Goal: Check status

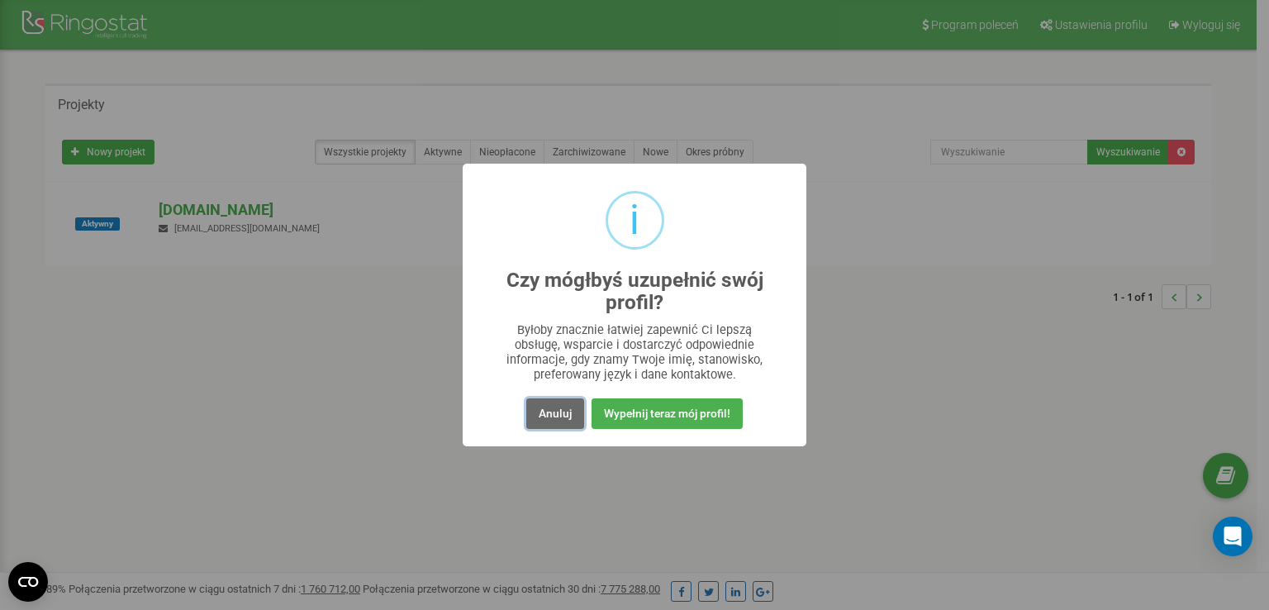
click at [555, 419] on button "Anuluj" at bounding box center [555, 413] width 58 height 31
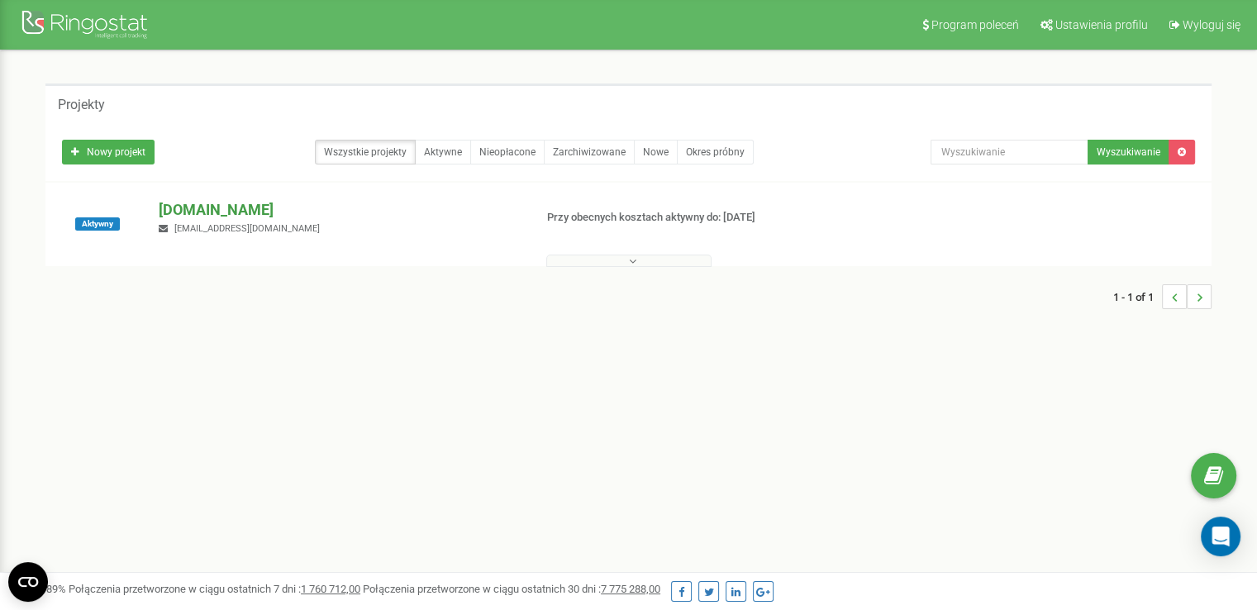
click at [228, 207] on p "[DOMAIN_NAME]" at bounding box center [339, 209] width 361 height 21
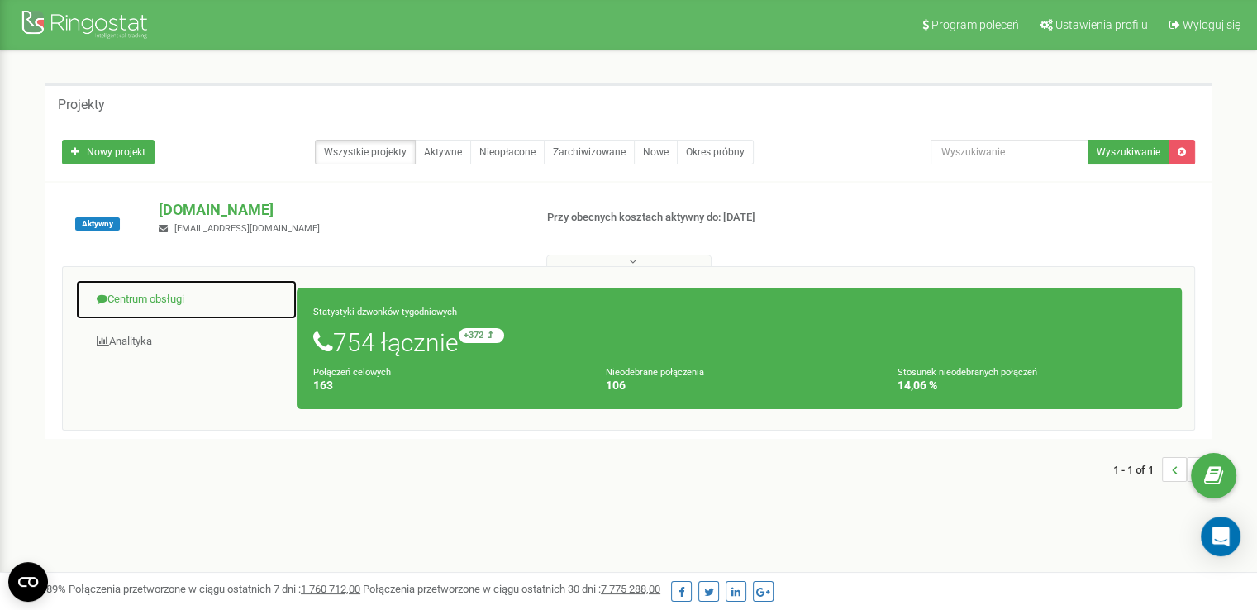
click at [162, 305] on link "Centrum obsługi" at bounding box center [186, 299] width 222 height 40
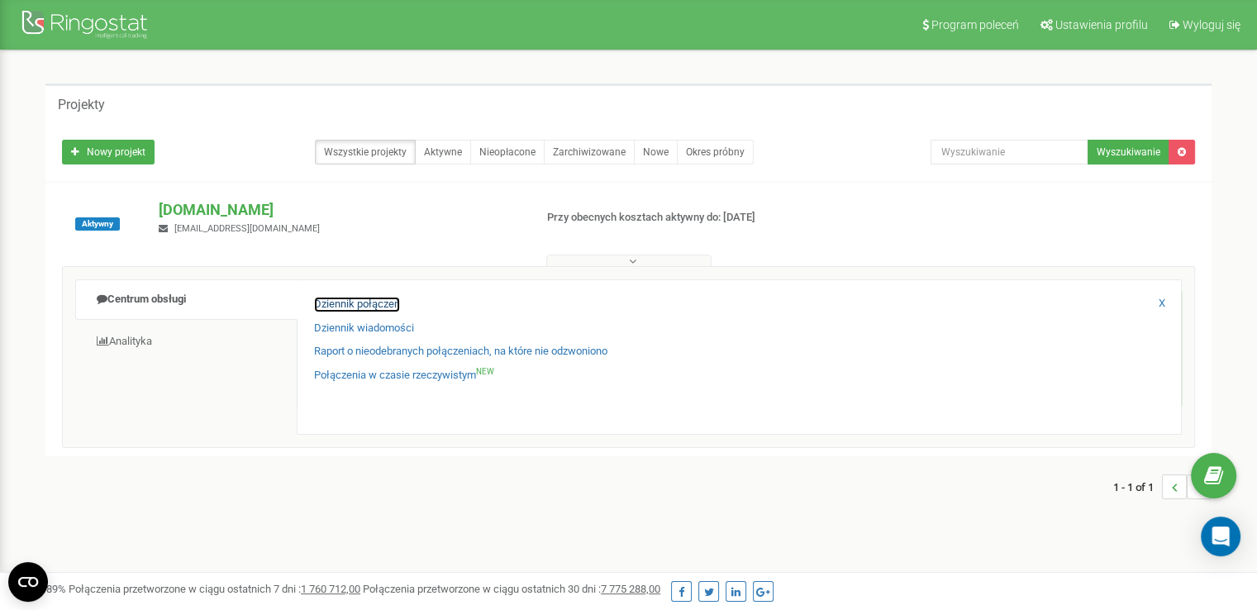
click at [338, 302] on link "Dziennik połączeń" at bounding box center [357, 305] width 86 height 16
